Goal: Complete application form

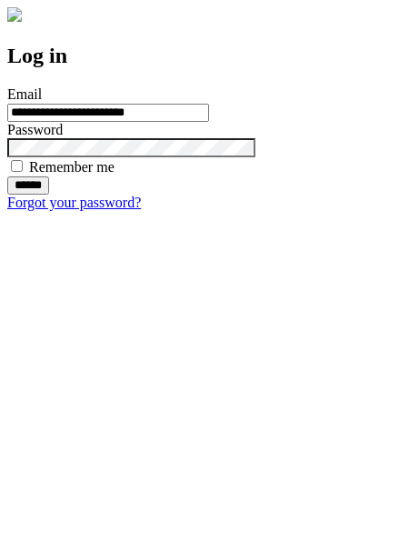
type input "**********"
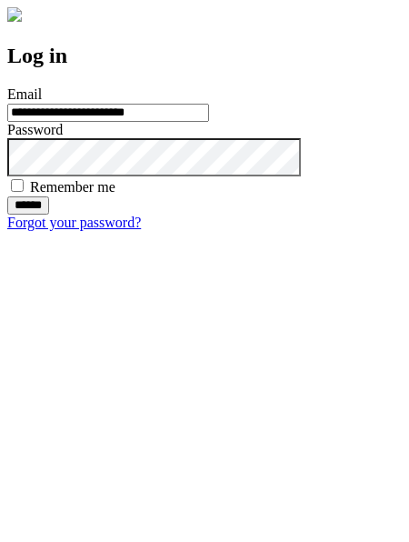
click at [49, 215] on input "******" at bounding box center [28, 205] width 42 height 18
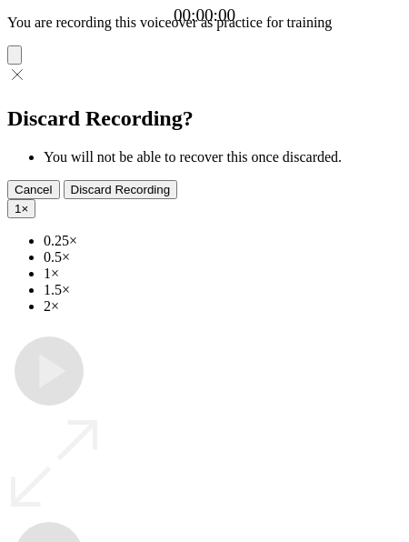
type input "**********"
